Goal: Task Accomplishment & Management: Manage account settings

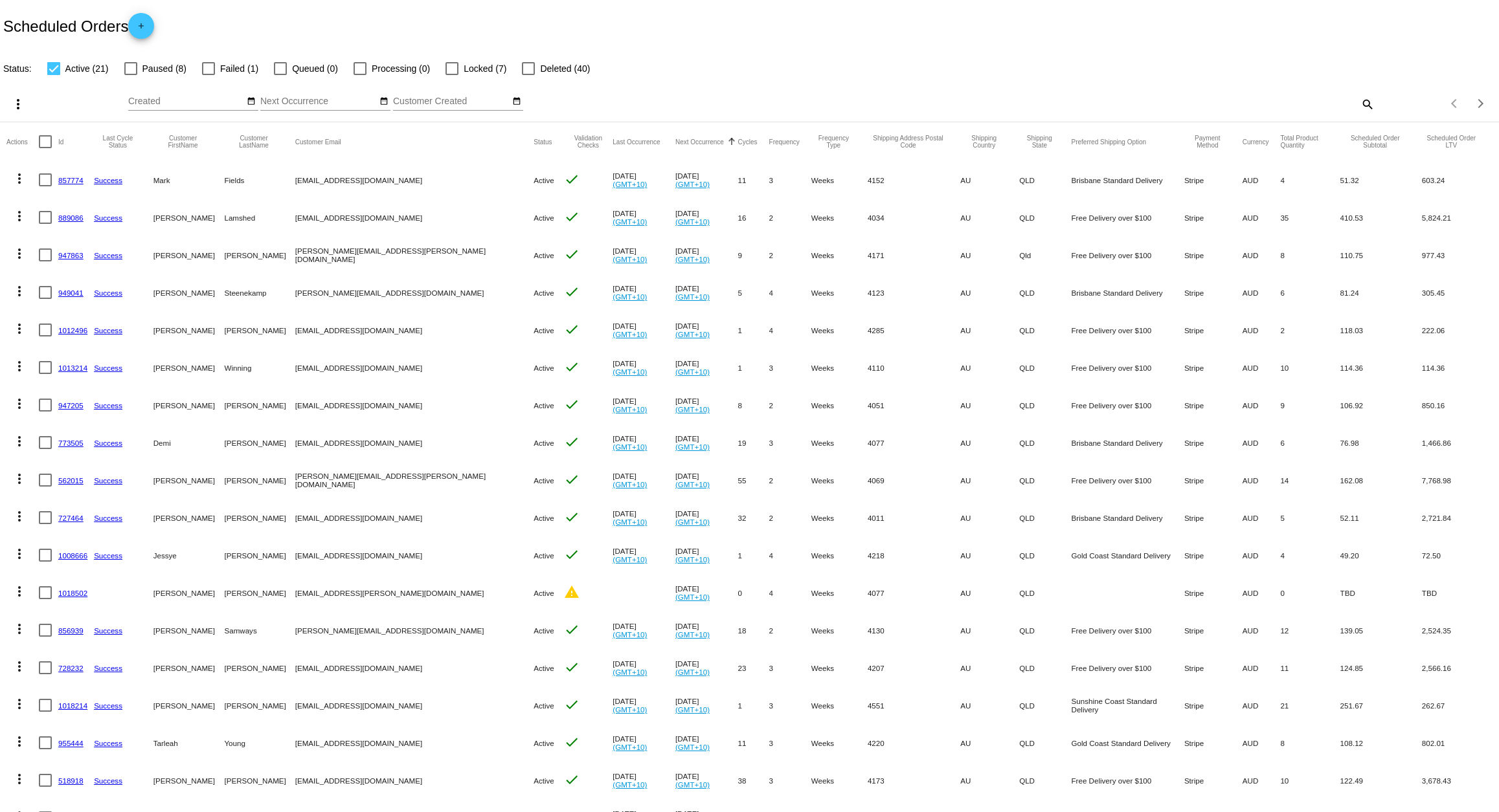
click at [59, 66] on div at bounding box center [53, 68] width 13 height 13
click at [54, 75] on input "Active (21)" at bounding box center [53, 75] width 1 height 1
checkbox input "false"
click at [206, 64] on div at bounding box center [208, 68] width 13 height 13
click at [208, 75] on input "Failed (1)" at bounding box center [208, 75] width 1 height 1
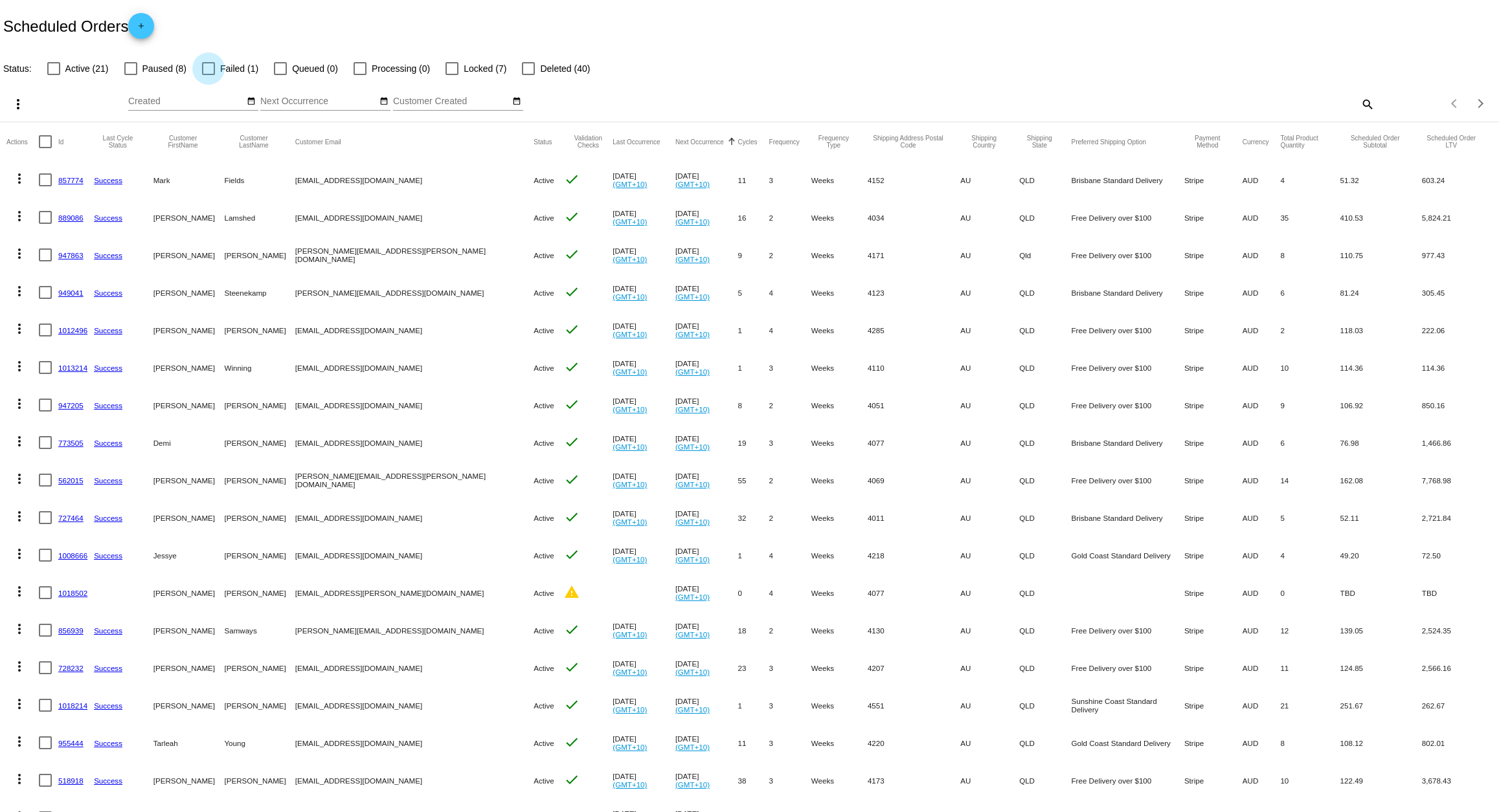
checkbox input "true"
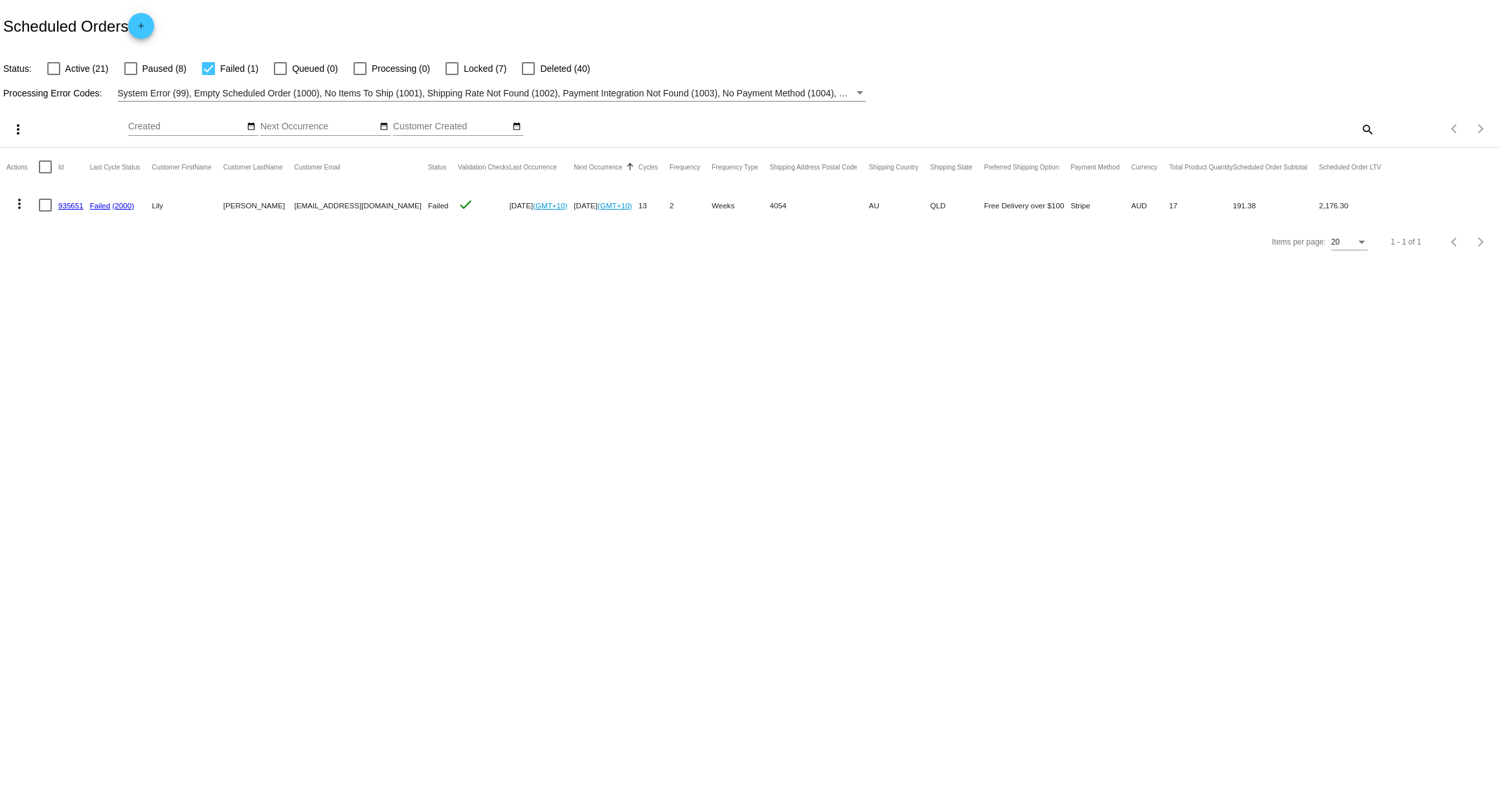
click at [62, 203] on link "935651" at bounding box center [71, 205] width 26 height 9
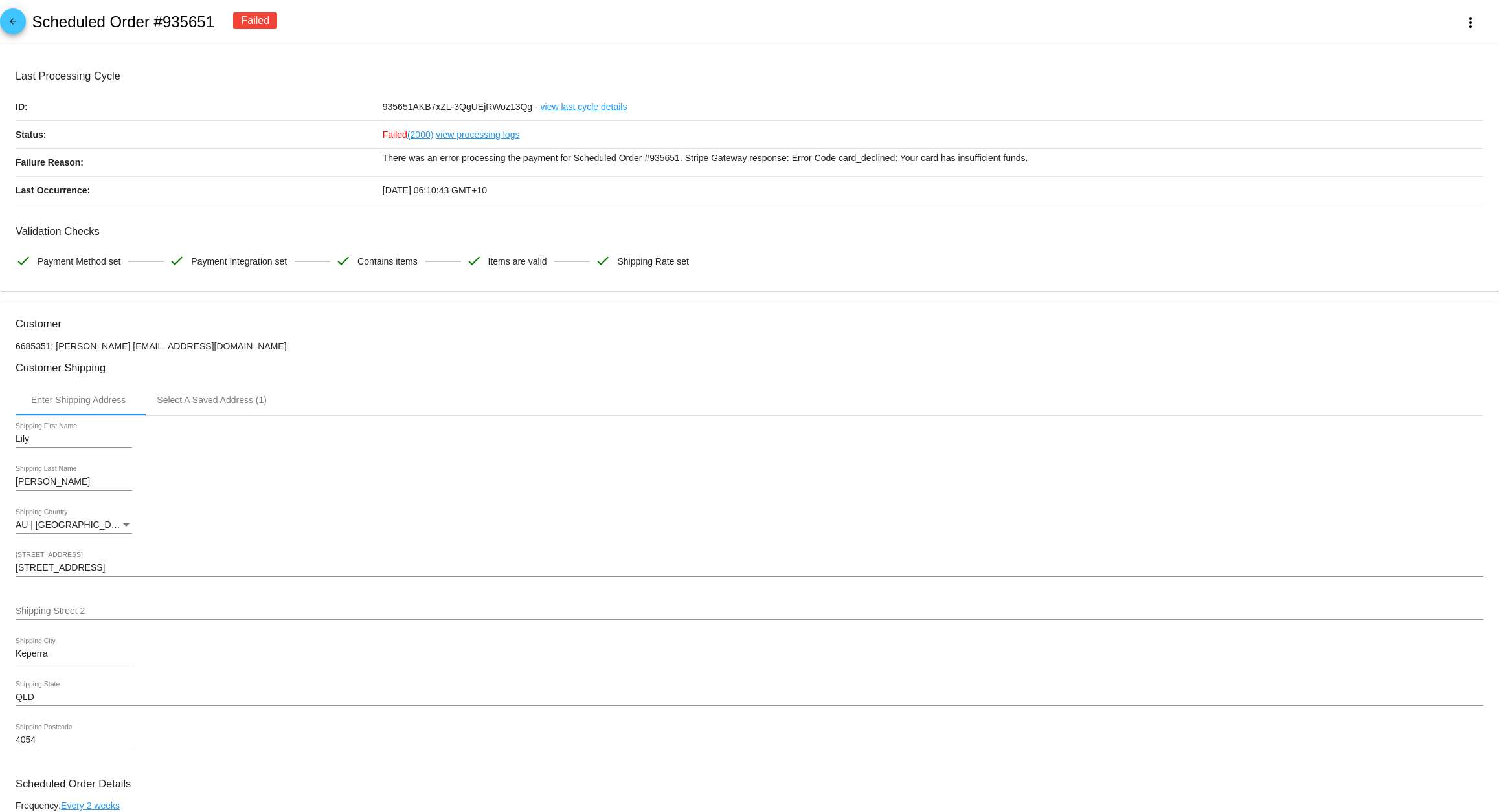
click at [10, 26] on mat-icon "arrow_back" at bounding box center [13, 24] width 15 height 15
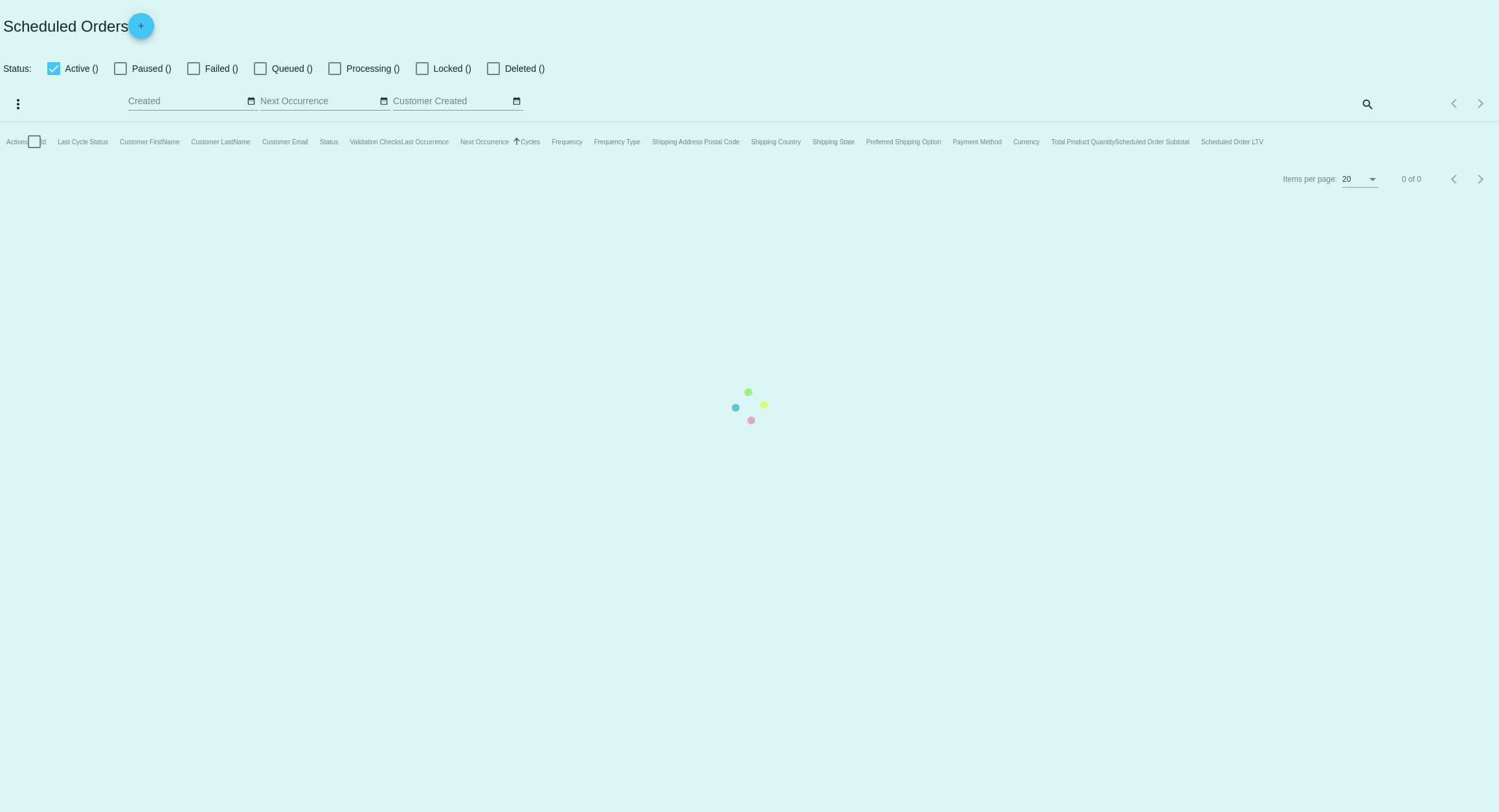
checkbox input "false"
checkbox input "true"
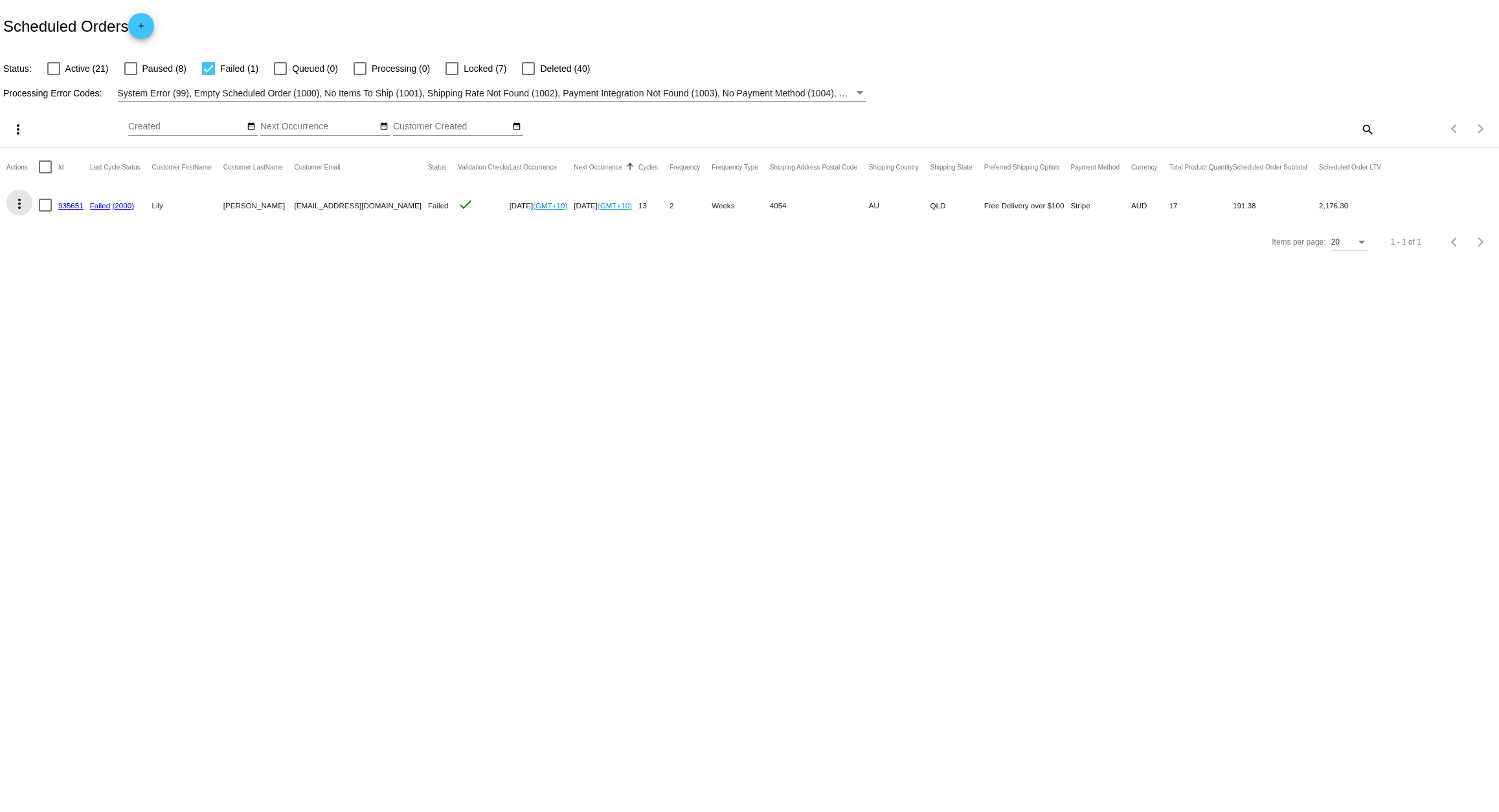
click at [24, 205] on mat-icon "more_vert" at bounding box center [19, 203] width 15 height 15
click at [46, 324] on span "Restart Processing" at bounding box center [83, 328] width 76 height 10
